Goal: Use online tool/utility: Use online tool/utility

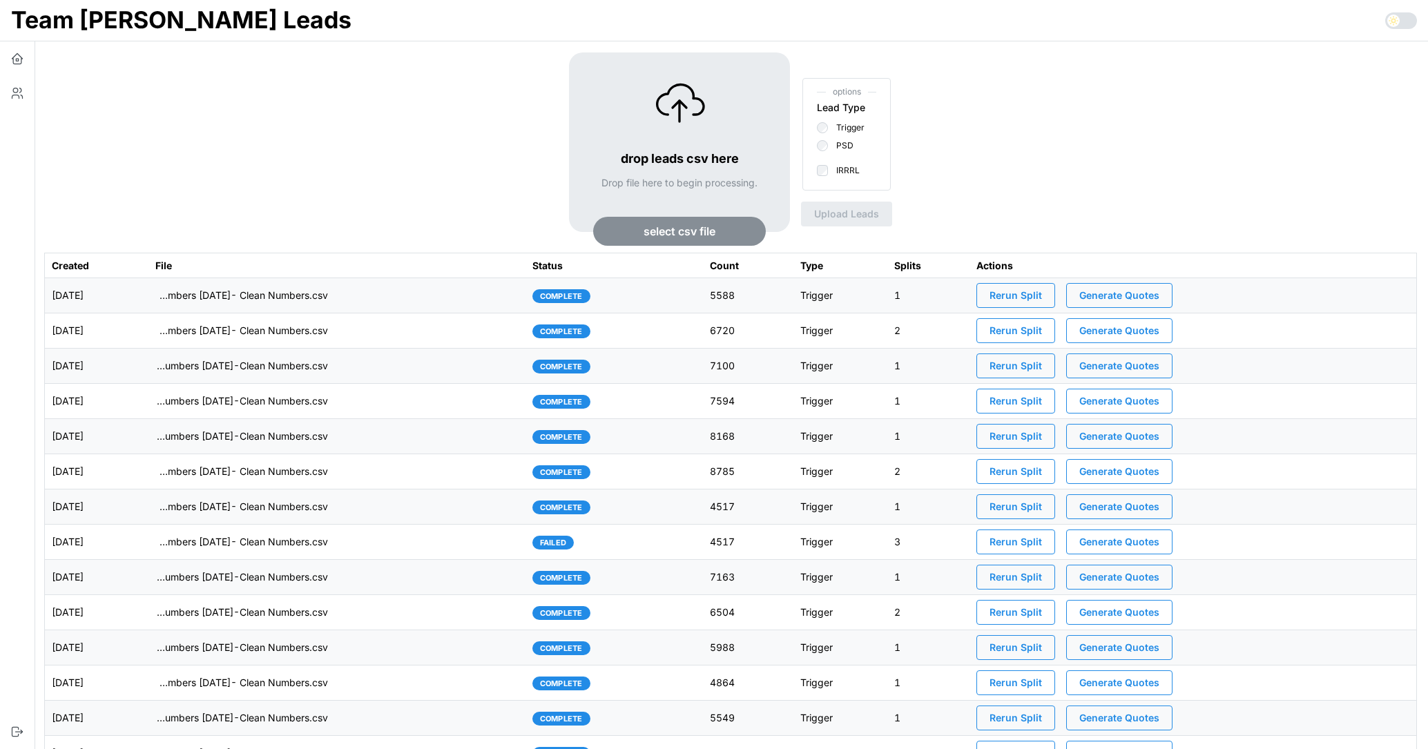
click at [376, 200] on div "drop leads csv here Drop file here to begin processing. select csv file options…" at bounding box center [730, 152] width 1373 height 200
click at [1135, 299] on span "Generate Quotes" at bounding box center [1119, 295] width 80 height 23
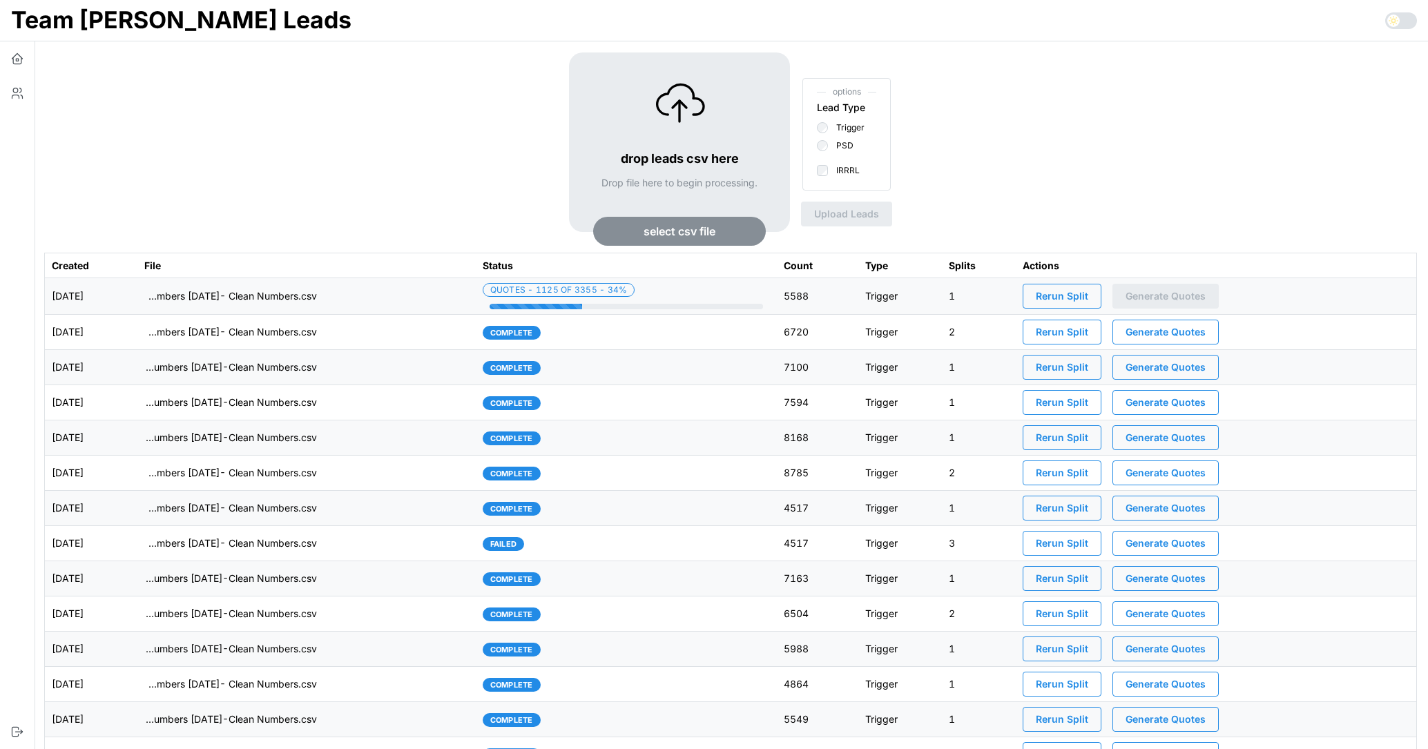
click at [984, 155] on div "drop leads csv here Drop file here to begin processing. select csv file options…" at bounding box center [730, 152] width 1373 height 200
click at [523, 184] on div "drop leads csv here Drop file here to begin processing. select csv file options…" at bounding box center [730, 152] width 1373 height 200
